Goal: Information Seeking & Learning: Learn about a topic

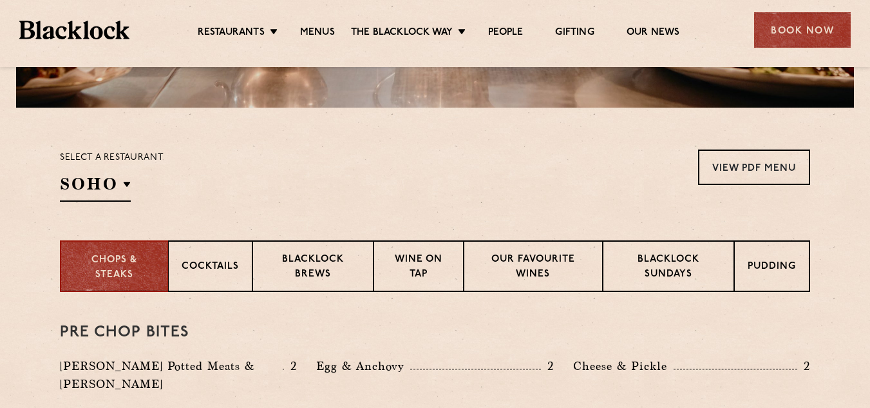
scroll to position [384, 0]
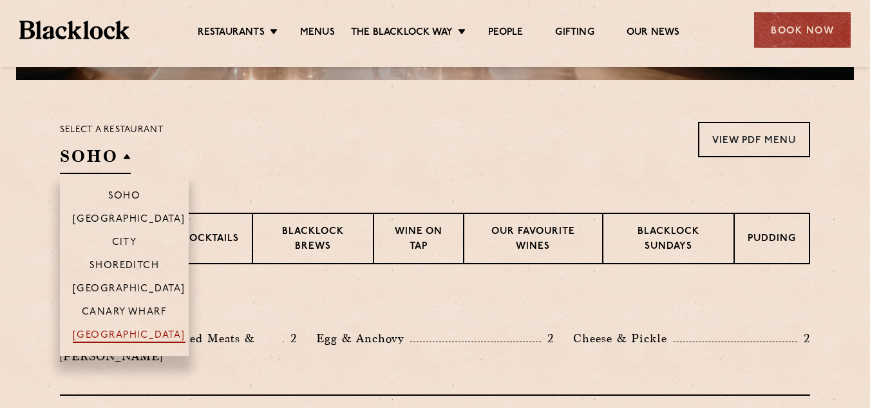
click at [129, 338] on p "[GEOGRAPHIC_DATA]" at bounding box center [129, 336] width 113 height 13
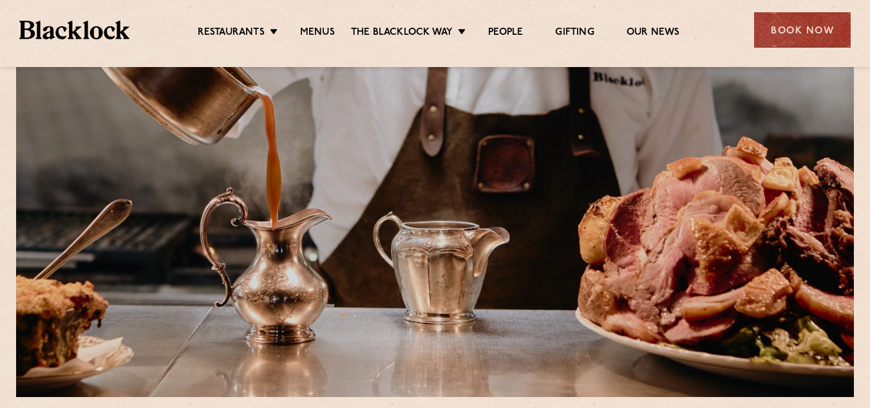
scroll to position [39, 0]
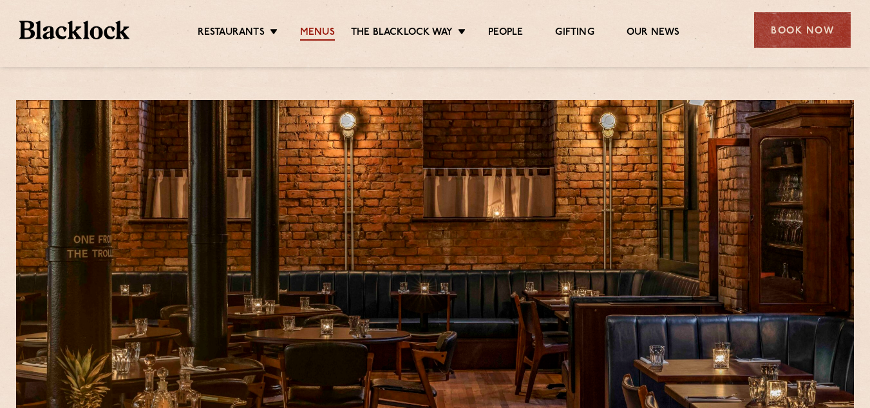
click at [325, 29] on link "Menus" at bounding box center [317, 33] width 35 height 14
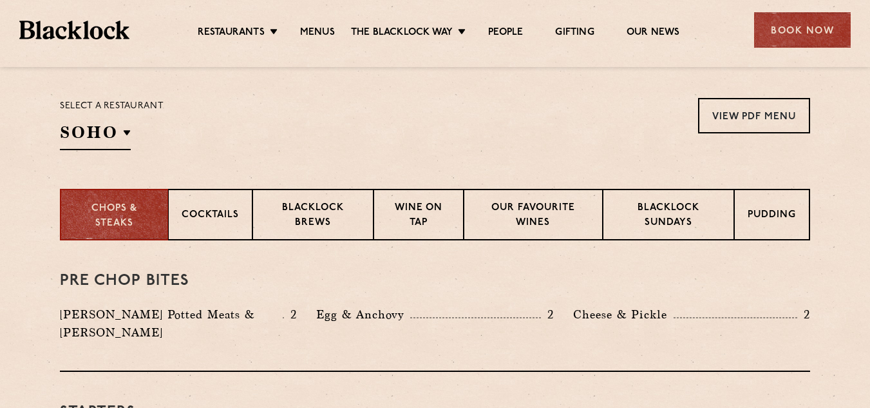
scroll to position [417, 0]
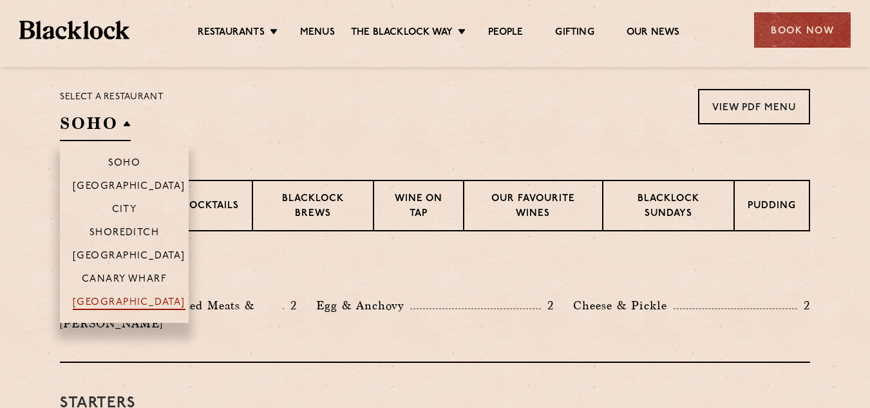
click at [122, 308] on p "[GEOGRAPHIC_DATA]" at bounding box center [129, 303] width 113 height 13
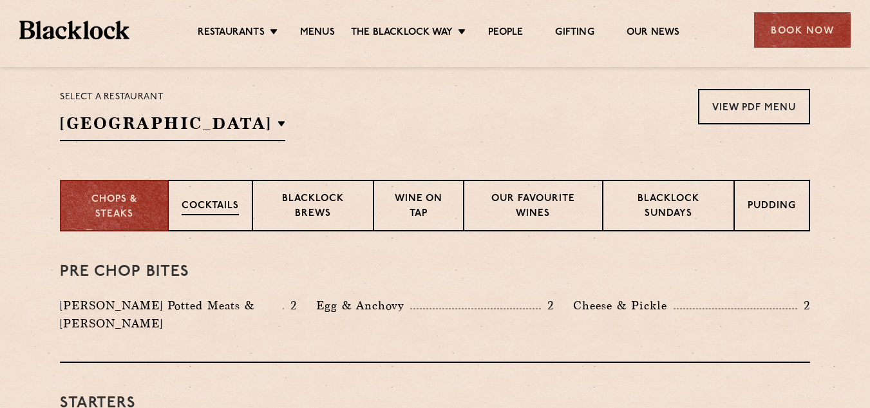
click at [209, 206] on p "Cocktails" at bounding box center [210, 207] width 57 height 16
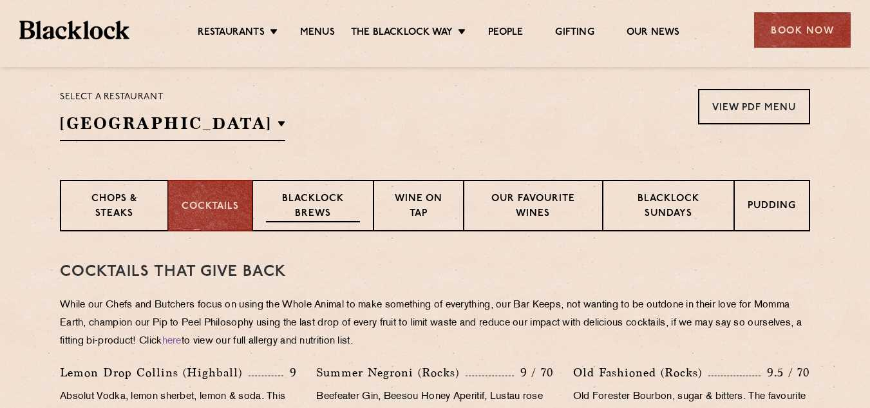
click at [271, 201] on p "Blacklock Brews" at bounding box center [313, 207] width 94 height 30
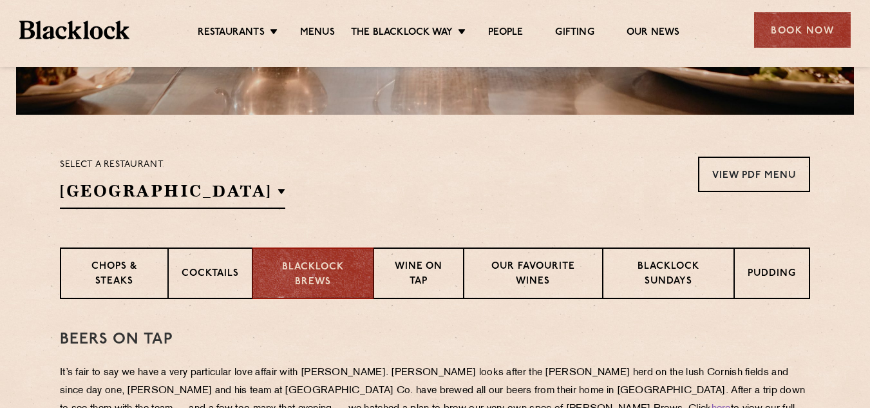
scroll to position [346, 0]
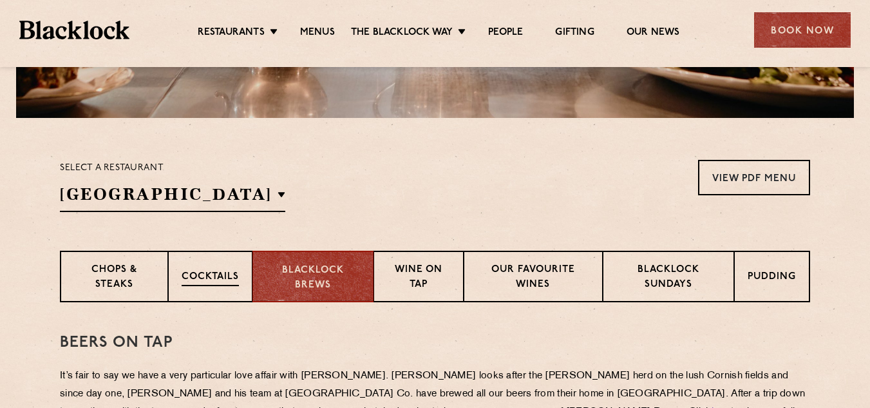
click at [193, 273] on p "Cocktails" at bounding box center [210, 278] width 57 height 16
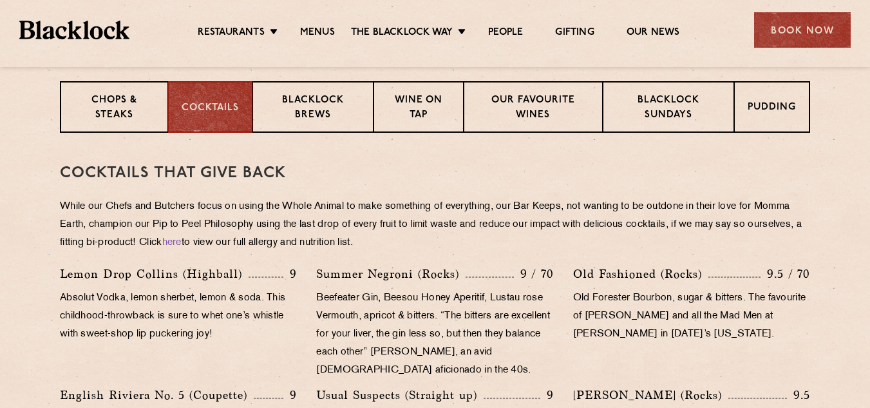
scroll to position [398, 0]
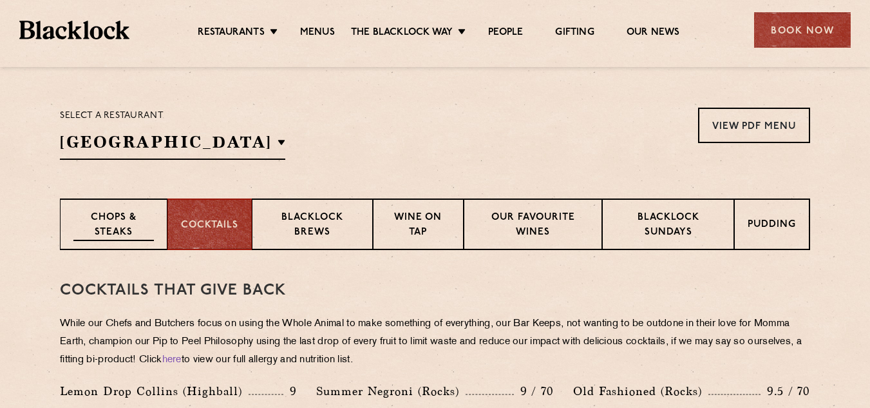
click at [96, 245] on div "Chops & Steaks" at bounding box center [114, 224] width 108 height 52
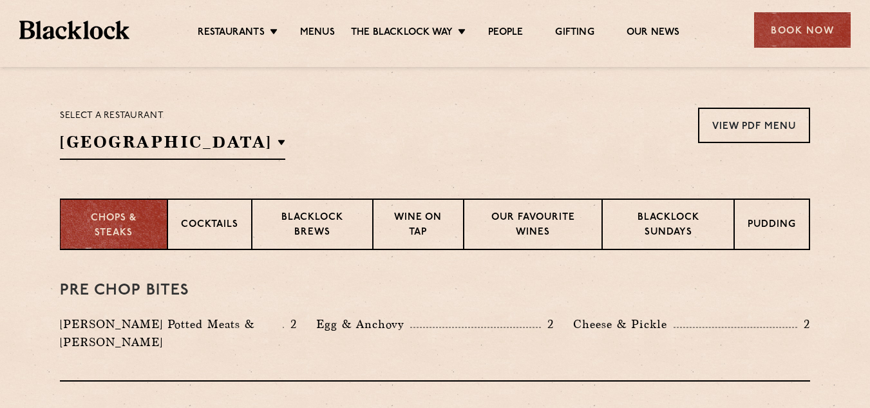
click at [96, 245] on div "Chops & Steaks" at bounding box center [114, 224] width 108 height 52
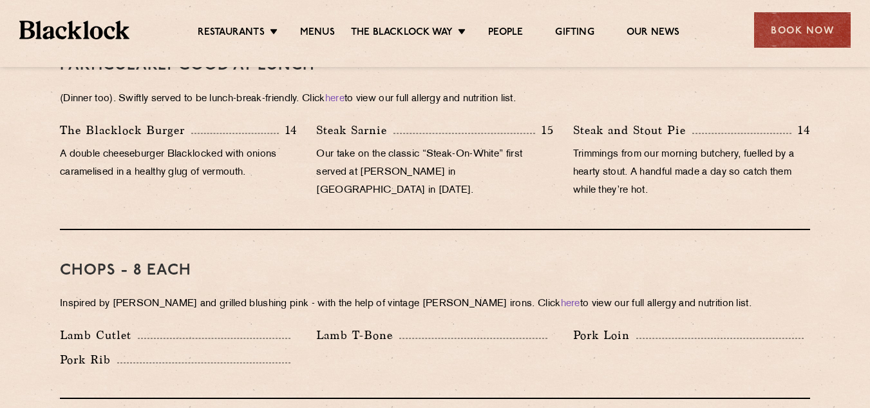
scroll to position [287, 0]
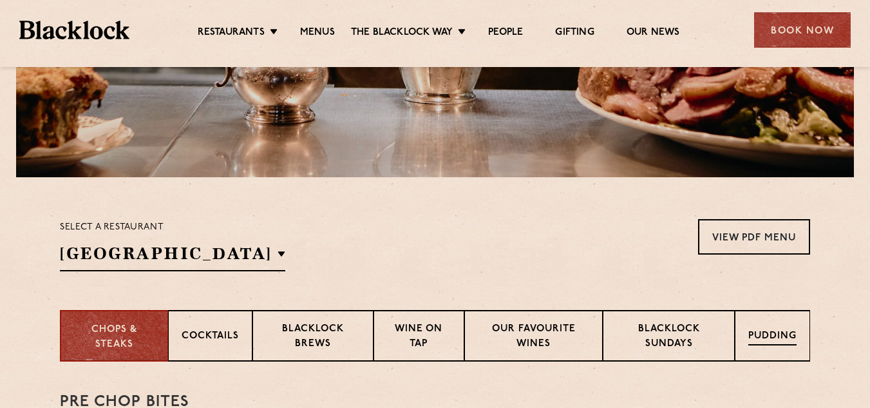
click at [778, 354] on div "Pudding" at bounding box center [772, 336] width 75 height 52
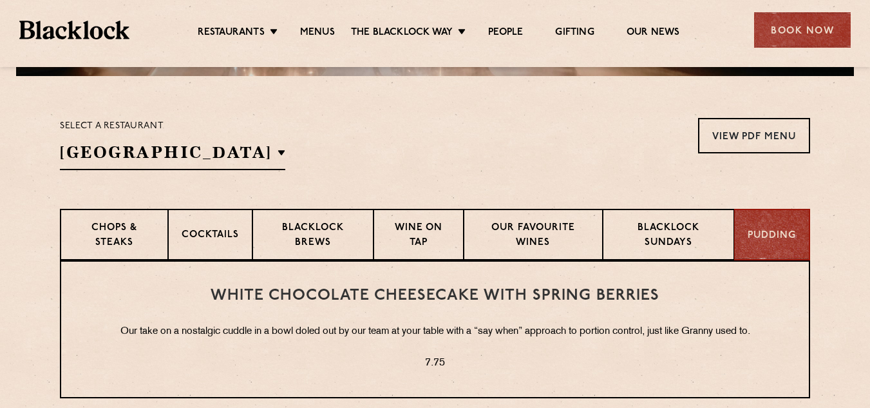
scroll to position [385, 0]
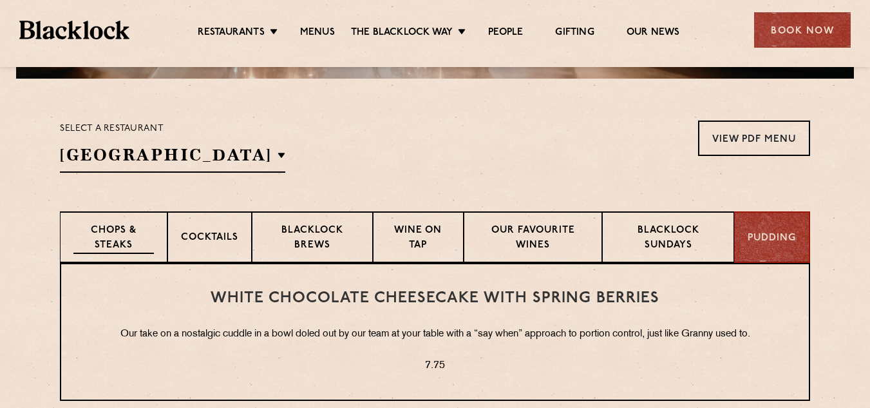
click at [65, 229] on div "Chops & Steaks" at bounding box center [114, 237] width 108 height 52
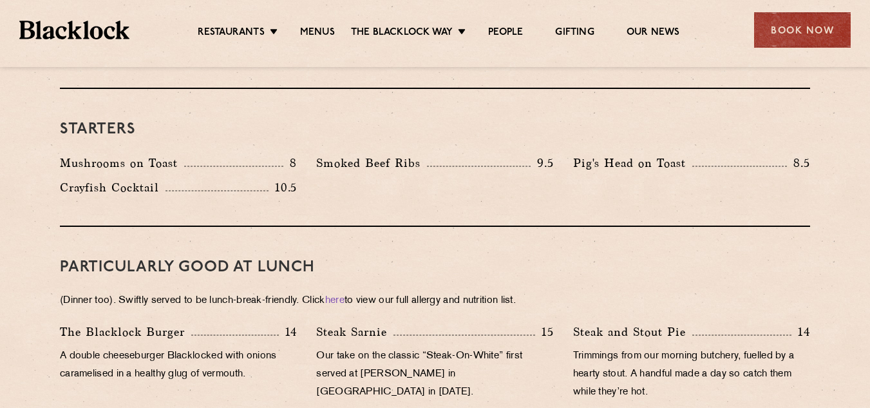
scroll to position [0, 0]
